Goal: Task Accomplishment & Management: Complete application form

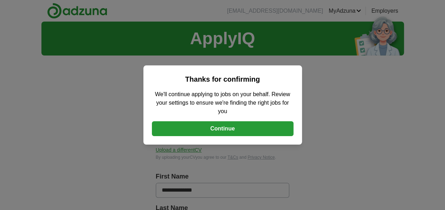
click at [233, 125] on button "Continue" at bounding box center [223, 128] width 142 height 15
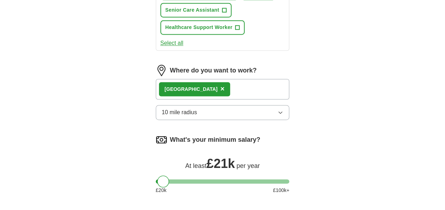
scroll to position [506, 0]
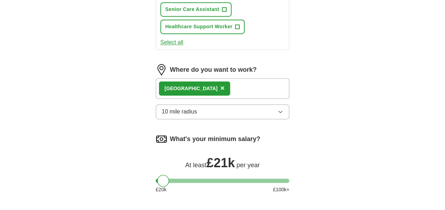
click at [236, 90] on div "Gloucester ×" at bounding box center [223, 88] width 134 height 21
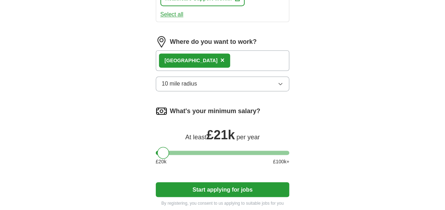
scroll to position [531, 0]
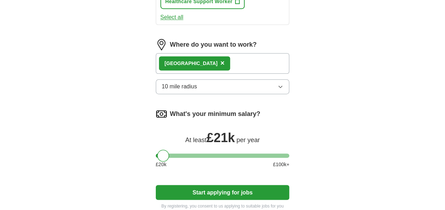
click at [237, 59] on div "Gloucester ×" at bounding box center [223, 63] width 134 height 21
click at [258, 82] on button "10 mile radius" at bounding box center [223, 86] width 134 height 15
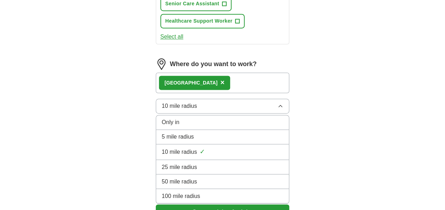
scroll to position [518, 0]
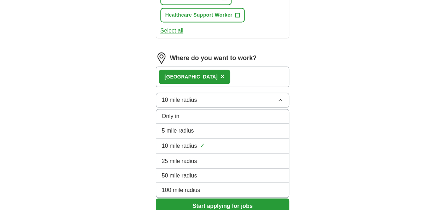
click at [252, 69] on div "Gloucester ×" at bounding box center [223, 77] width 134 height 21
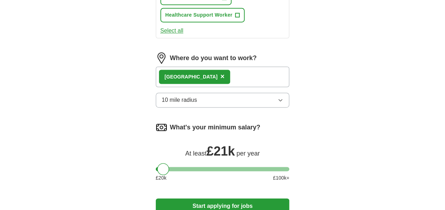
click at [252, 69] on div "Gloucester ×" at bounding box center [223, 77] width 134 height 21
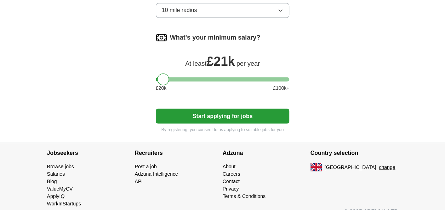
scroll to position [610, 0]
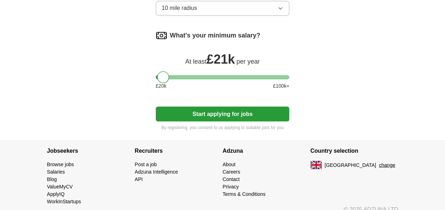
click at [220, 109] on button "Start applying for jobs" at bounding box center [223, 114] width 134 height 15
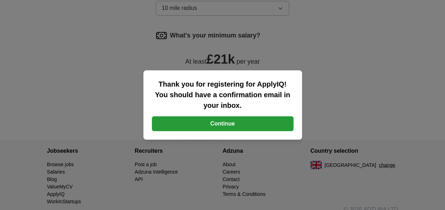
click at [226, 123] on button "Continue" at bounding box center [223, 123] width 142 height 15
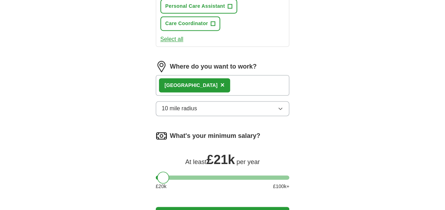
scroll to position [528, 0]
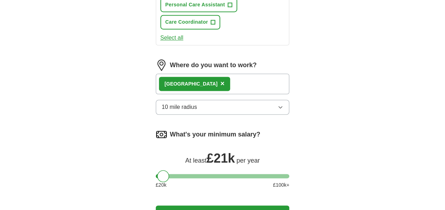
click at [224, 86] on div "Gloucester ×" at bounding box center [223, 84] width 134 height 21
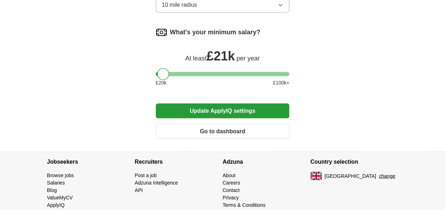
scroll to position [632, 0]
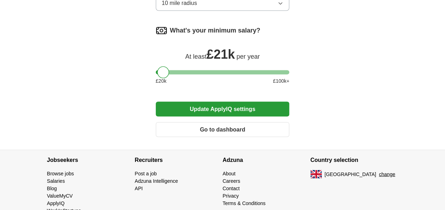
click at [235, 108] on button "Update ApplyIQ settings" at bounding box center [223, 109] width 134 height 15
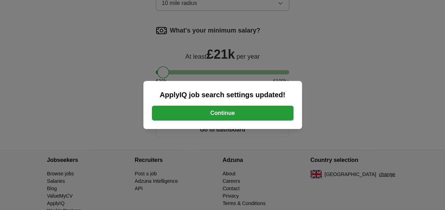
click at [235, 108] on button "Continue" at bounding box center [223, 113] width 142 height 15
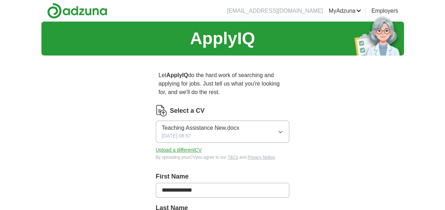
click at [211, 128] on span "Teaching Assistance New.docx" at bounding box center [201, 128] width 78 height 8
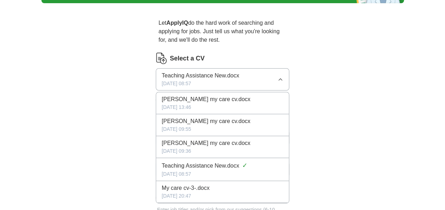
scroll to position [53, 0]
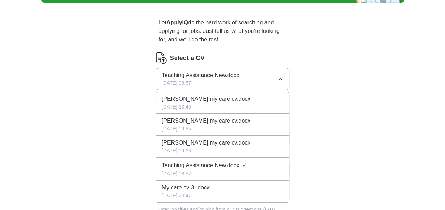
click at [259, 169] on div "Teaching Assistance New.docx ✓" at bounding box center [223, 166] width 122 height 10
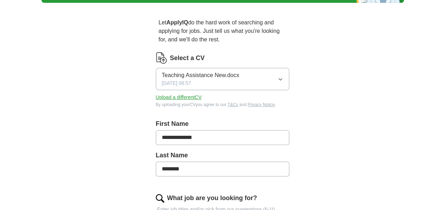
click at [259, 169] on input "********" at bounding box center [223, 169] width 134 height 15
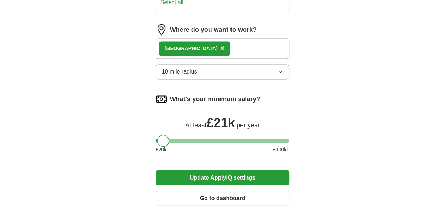
scroll to position [547, 0]
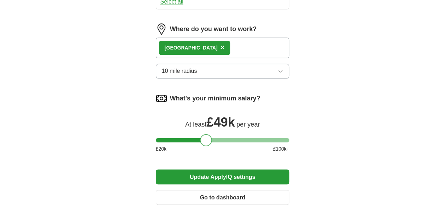
click at [206, 139] on div at bounding box center [223, 140] width 134 height 4
click at [163, 139] on div at bounding box center [223, 140] width 134 height 4
click at [214, 171] on button "Update ApplyIQ settings" at bounding box center [223, 177] width 134 height 15
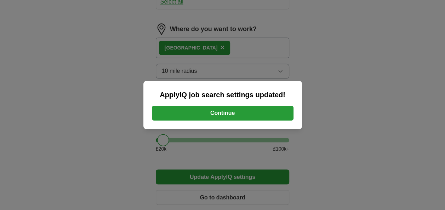
click at [214, 112] on button "Continue" at bounding box center [223, 113] width 142 height 15
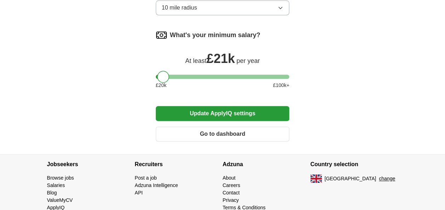
scroll to position [386, 0]
click at [238, 132] on button "Go to dashboard" at bounding box center [223, 133] width 134 height 15
